Goal: Information Seeking & Learning: Learn about a topic

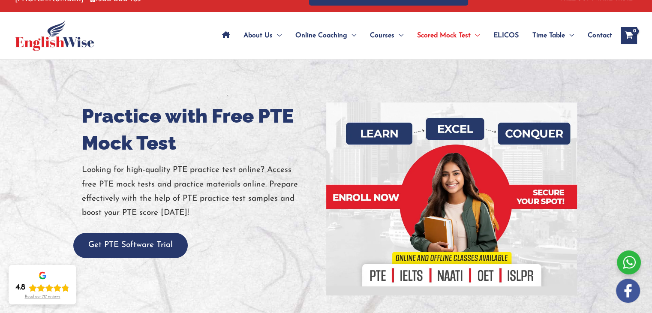
scroll to position [43, 0]
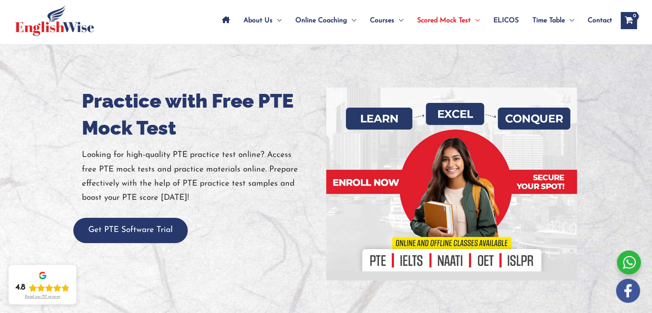
click at [631, 21] on icon "View Shopping Cart, empty" at bounding box center [629, 21] width 10 height 9
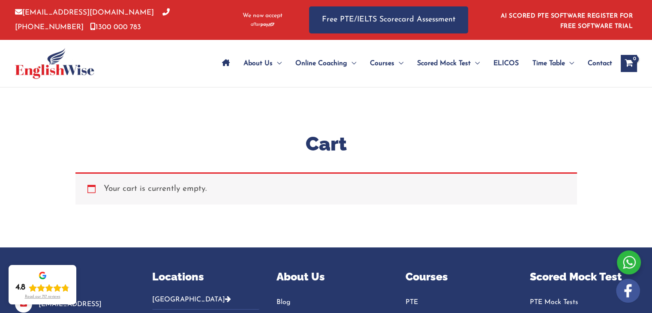
click at [74, 12] on link "[EMAIL_ADDRESS][DOMAIN_NAME]" at bounding box center [84, 12] width 139 height 7
click at [227, 93] on div "Cart Your cart is currently empty. Return to shop" at bounding box center [326, 167] width 515 height 160
click at [52, 64] on img at bounding box center [54, 63] width 79 height 31
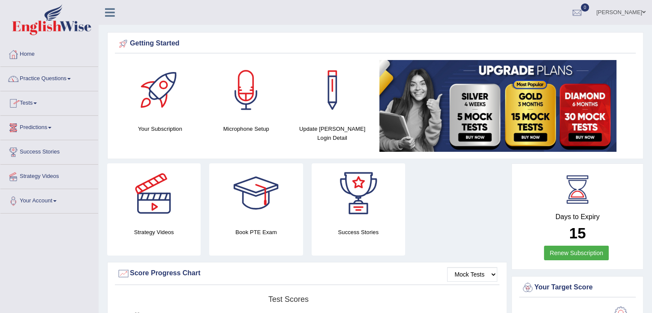
click at [57, 78] on link "Practice Questions" at bounding box center [49, 77] width 98 height 21
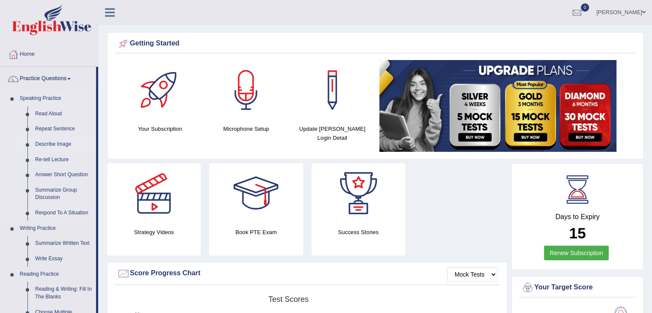
scroll to position [43, 0]
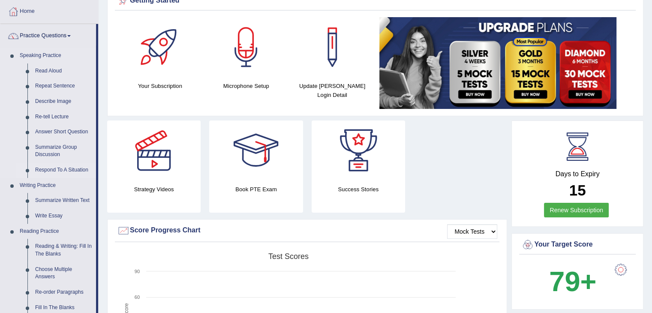
click at [66, 172] on link "Respond To A Situation" at bounding box center [63, 170] width 65 height 15
